Goal: Task Accomplishment & Management: Use online tool/utility

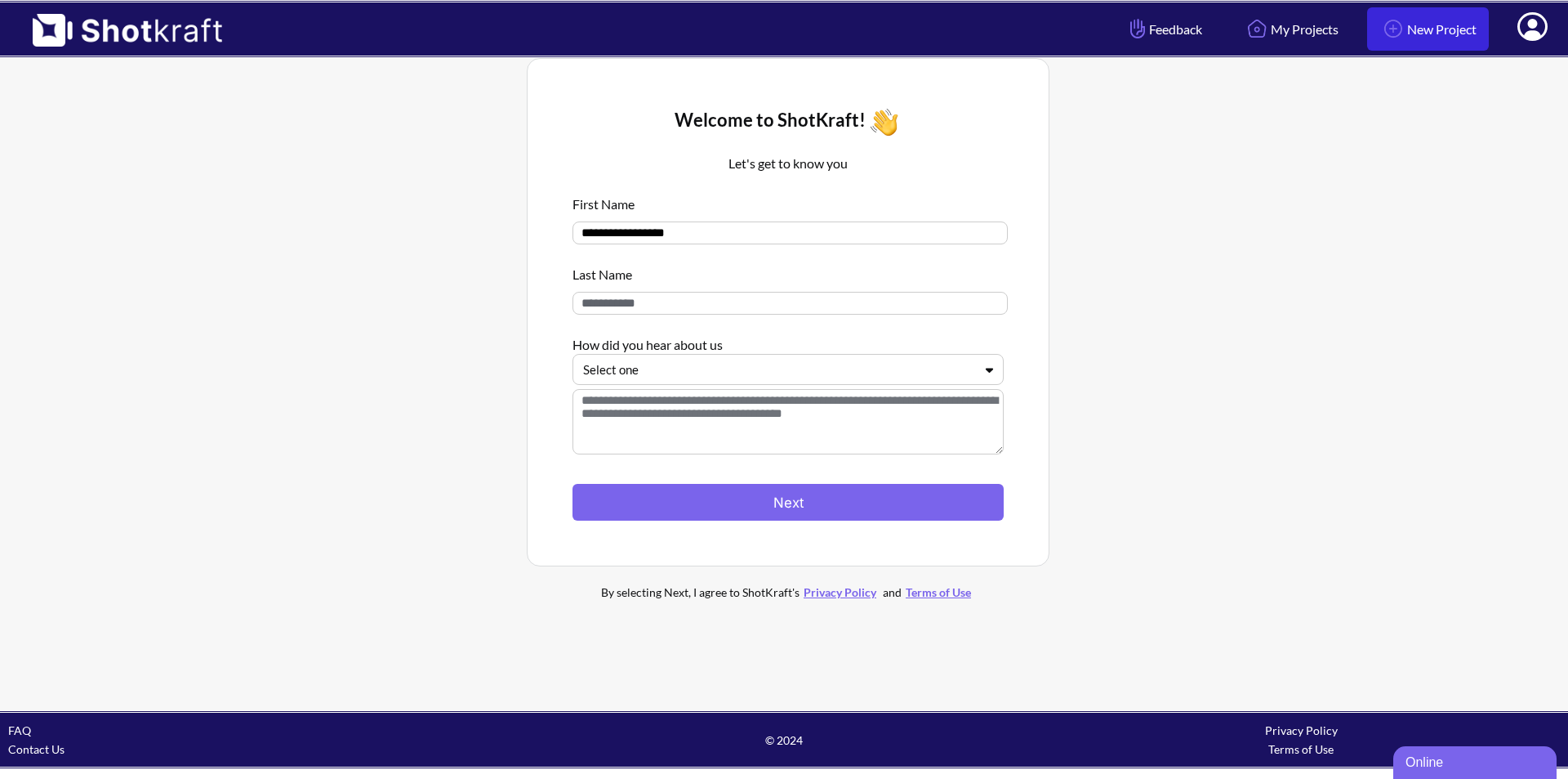
click at [1460, 26] on link "New Project" at bounding box center [1428, 29] width 122 height 43
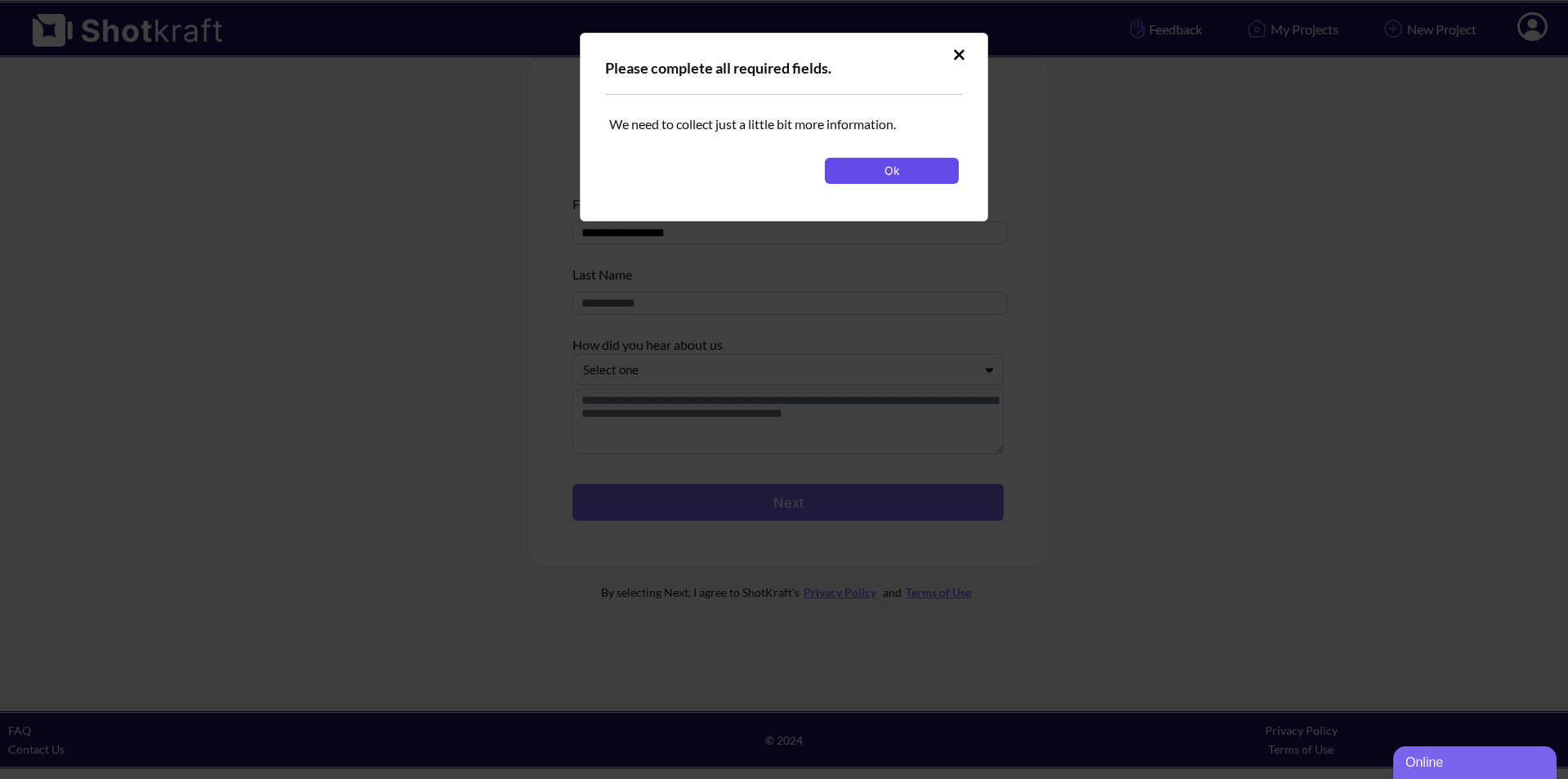
click at [864, 173] on button "Ok" at bounding box center [892, 171] width 134 height 26
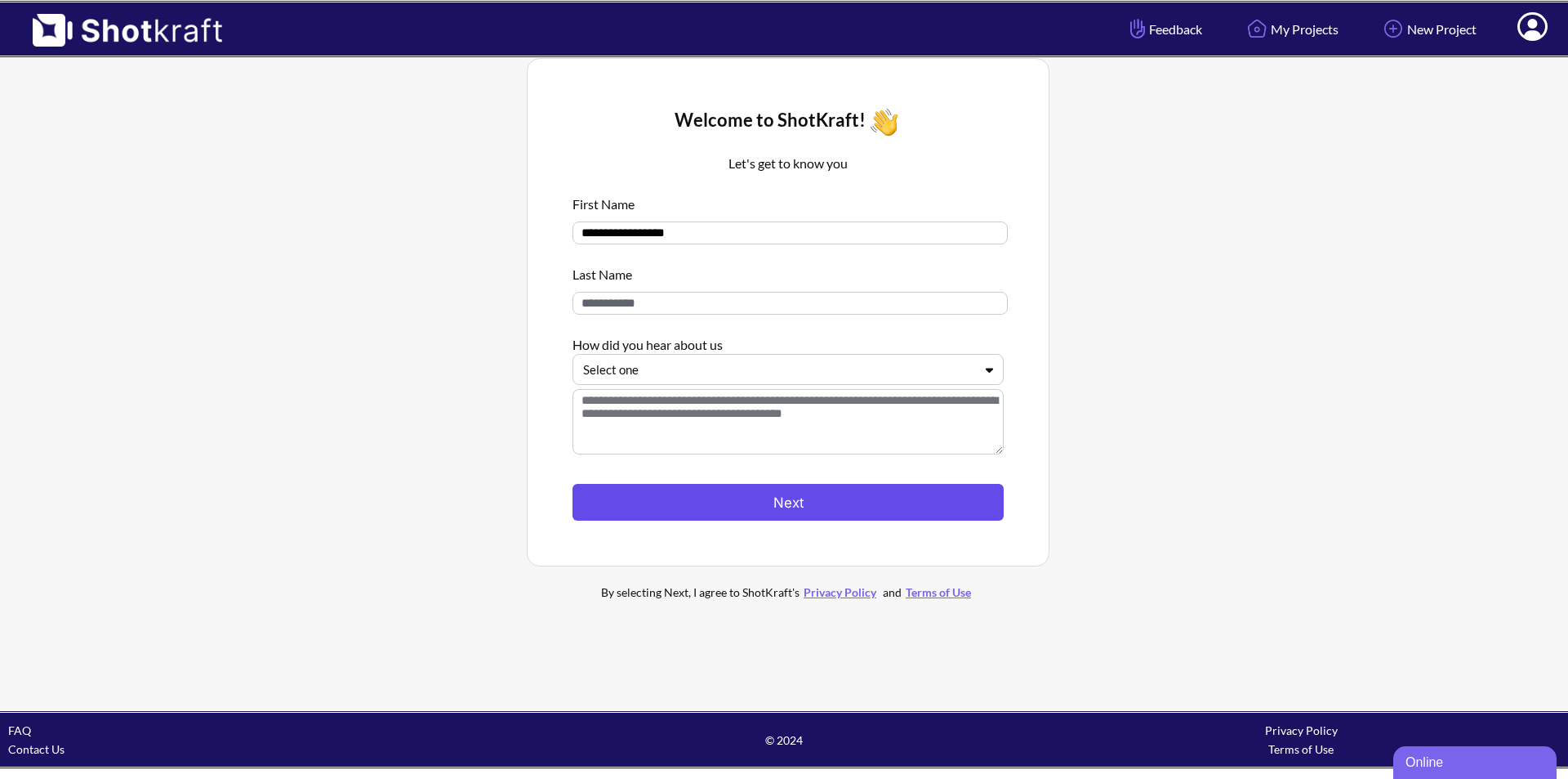
click at [776, 513] on button "Next" at bounding box center [788, 502] width 431 height 37
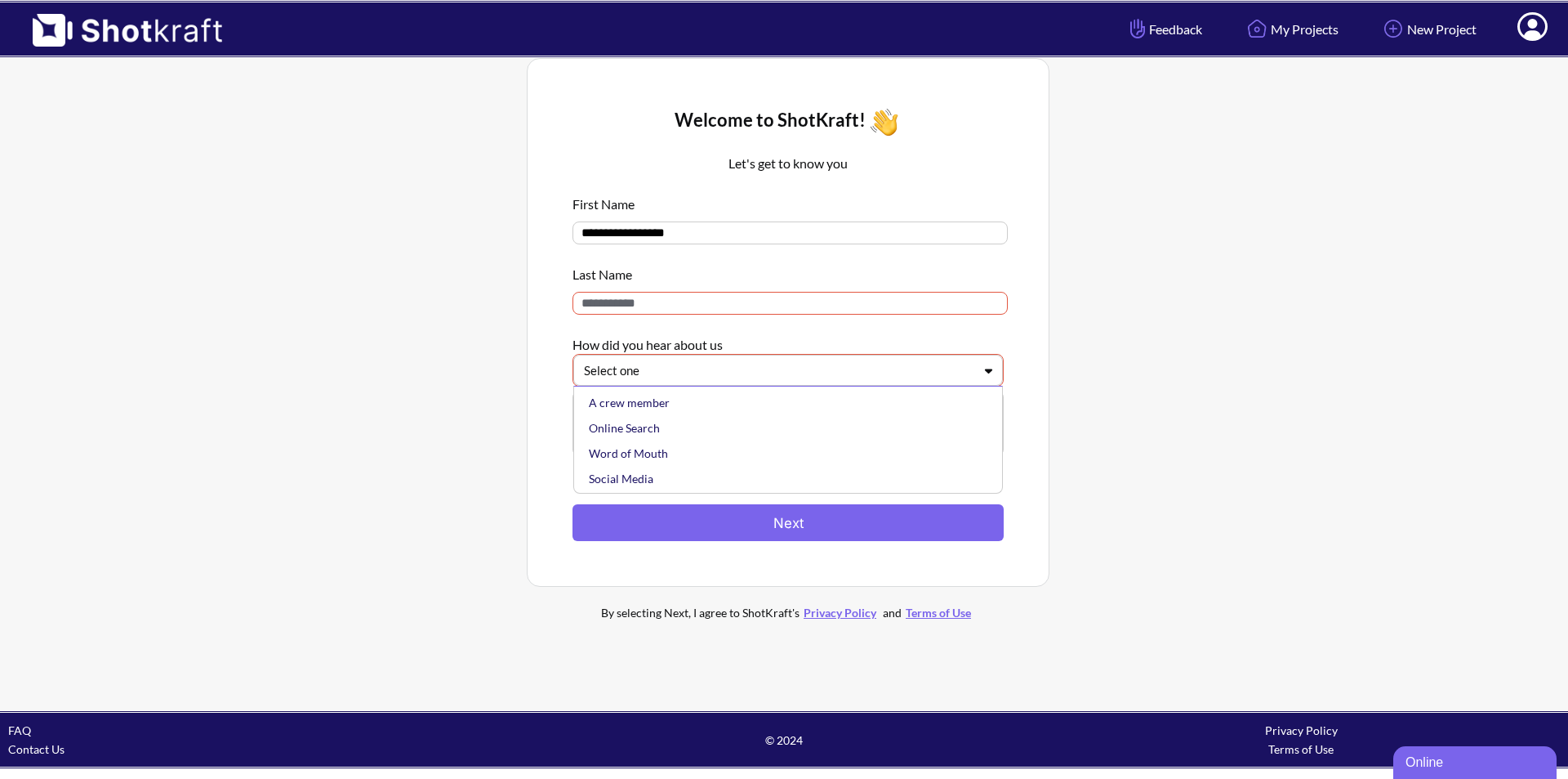
click at [768, 374] on div at bounding box center [778, 371] width 388 height 19
click at [715, 429] on div "Online Search" at bounding box center [792, 427] width 413 height 26
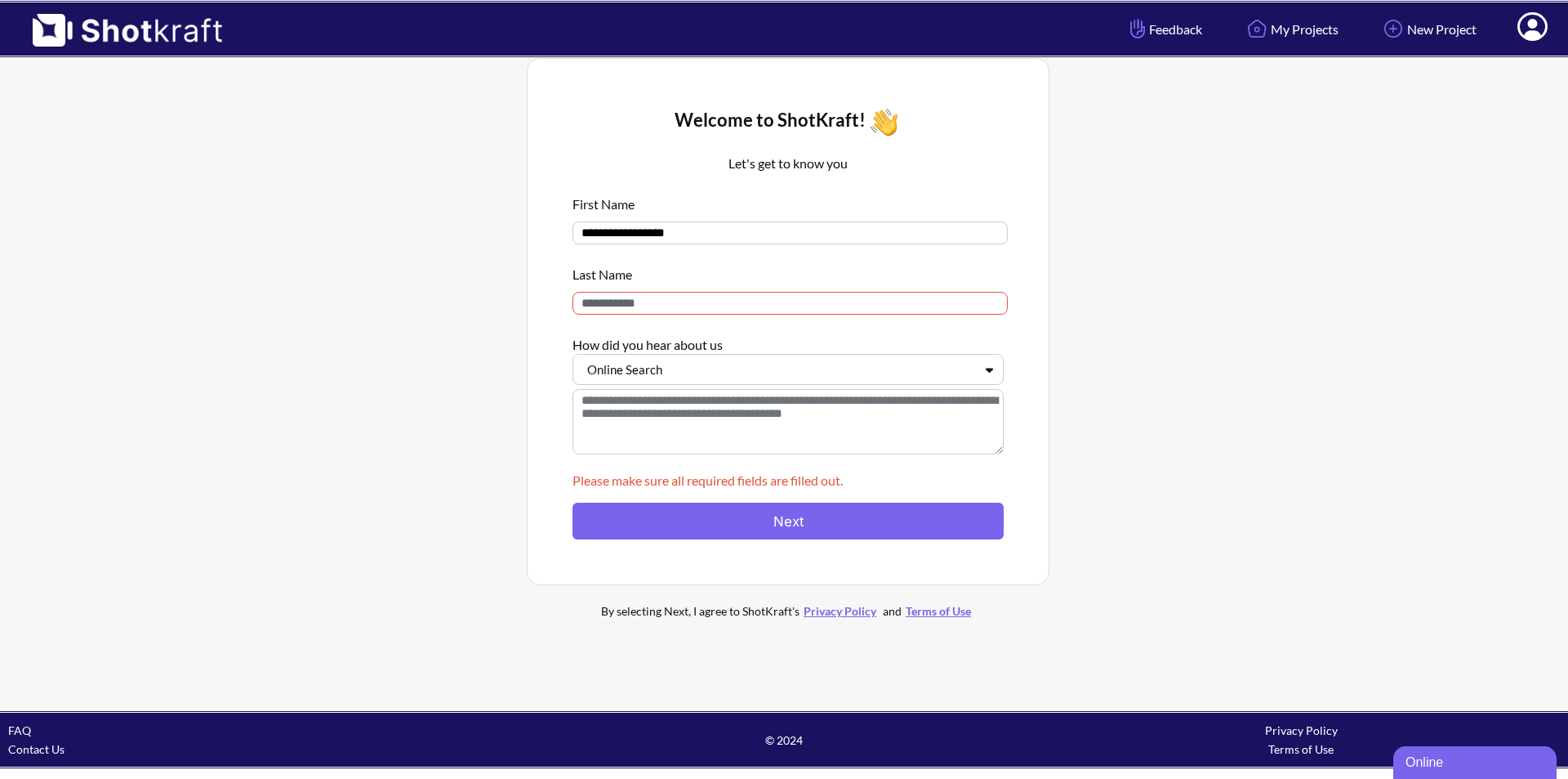
click at [734, 314] on input at bounding box center [790, 303] width 436 height 23
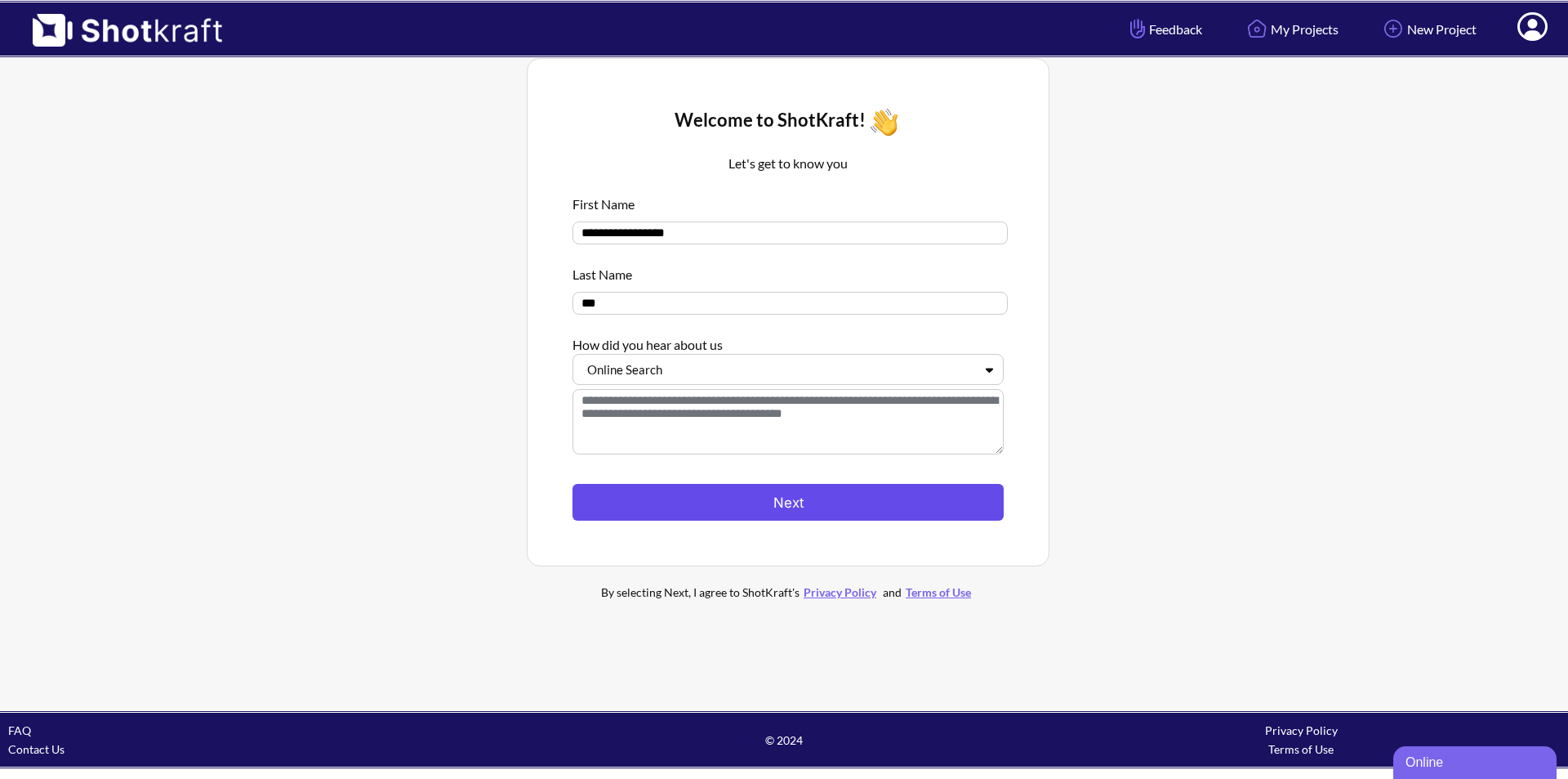
type input "***"
click at [786, 505] on button "Next" at bounding box center [788, 502] width 431 height 37
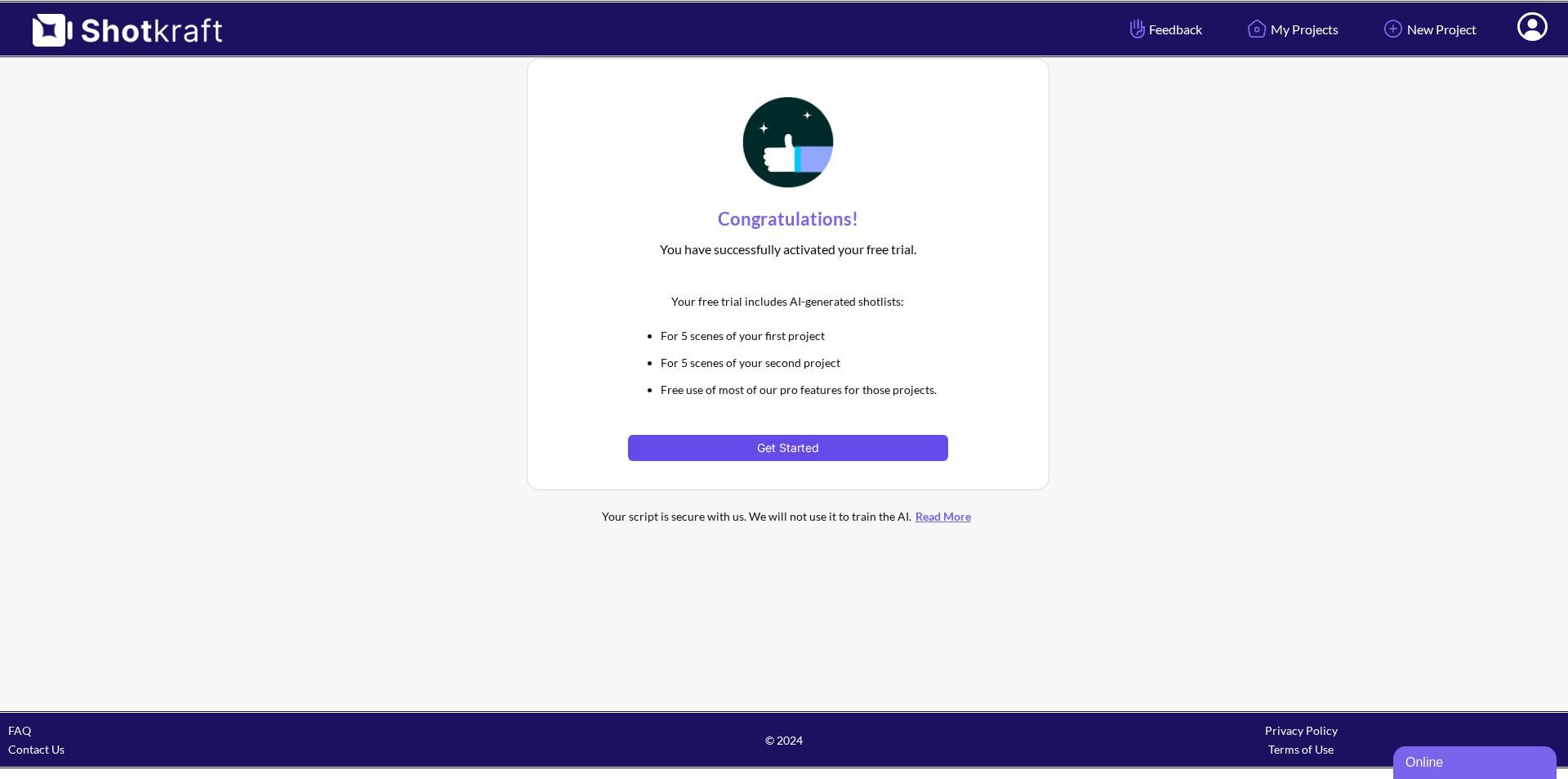
click at [789, 437] on button "Get Started" at bounding box center [788, 448] width 319 height 26
